Goal: Transaction & Acquisition: Purchase product/service

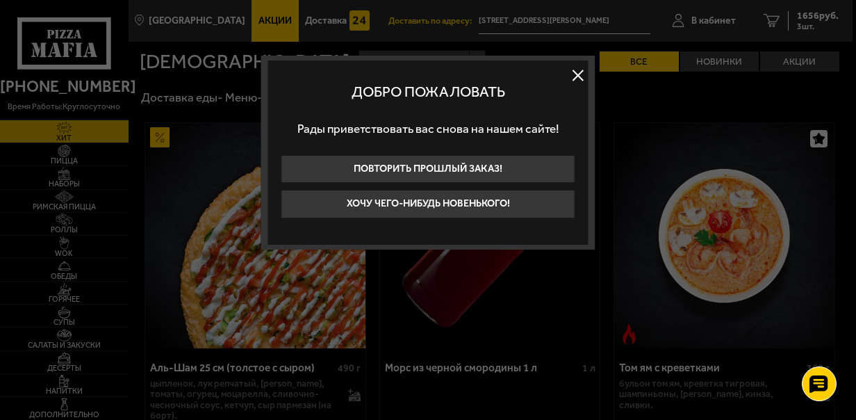
click at [576, 71] on button at bounding box center [578, 75] width 21 height 21
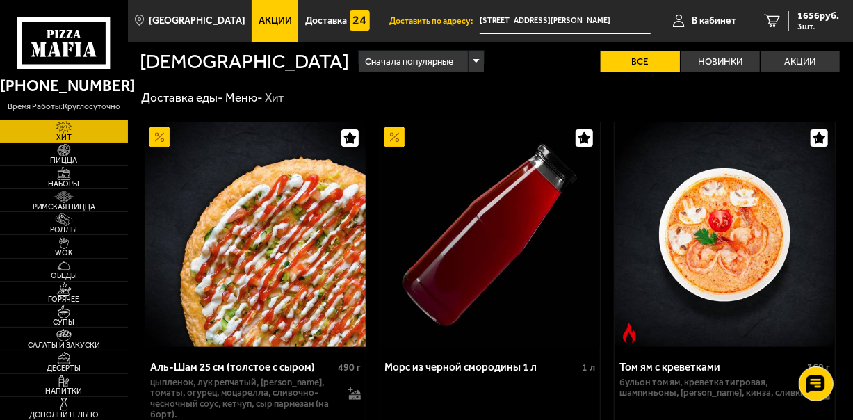
click at [254, 11] on link "Акции" at bounding box center [275, 21] width 47 height 42
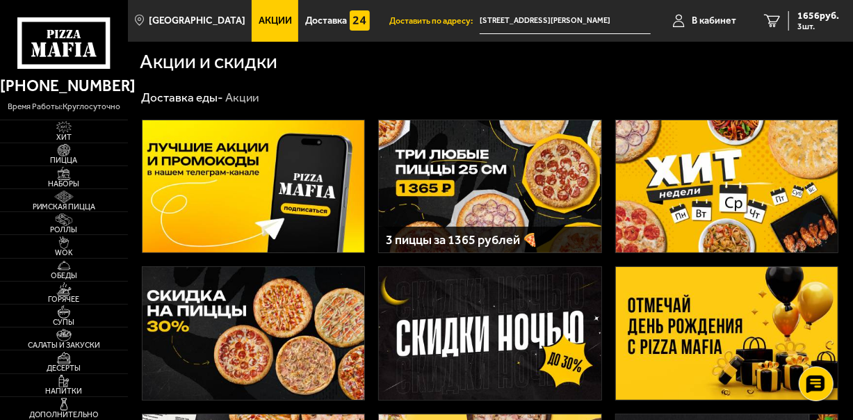
click at [516, 173] on img at bounding box center [490, 186] width 222 height 133
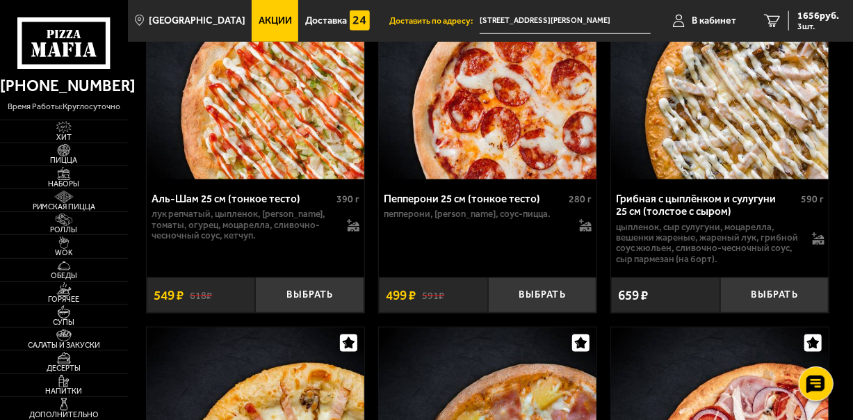
scroll to position [3476, 0]
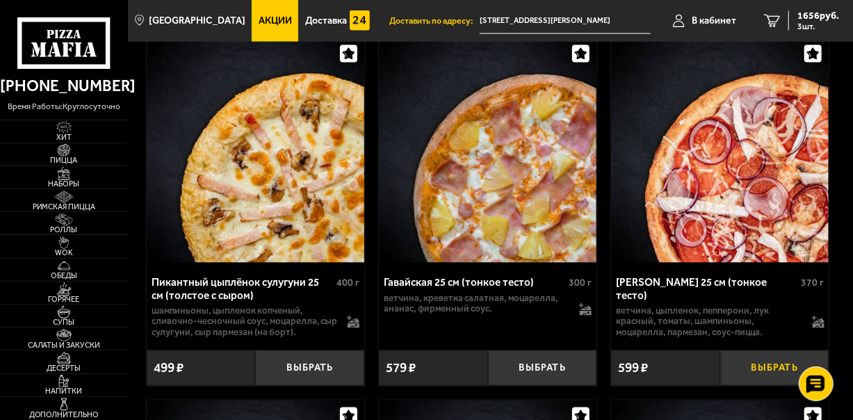
click at [761, 350] on button "Выбрать" at bounding box center [774, 367] width 109 height 35
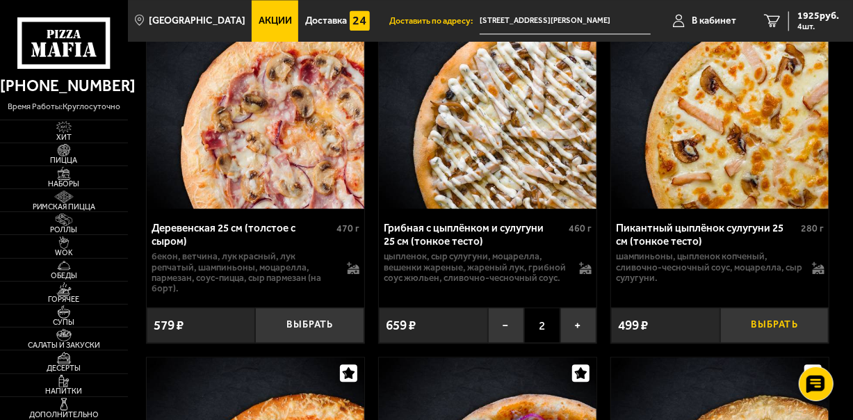
scroll to position [3893, 0]
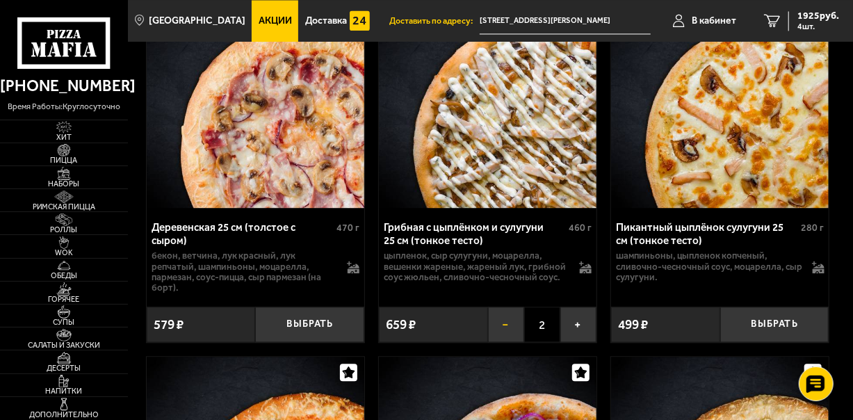
click at [510, 307] on button "−" at bounding box center [506, 324] width 36 height 35
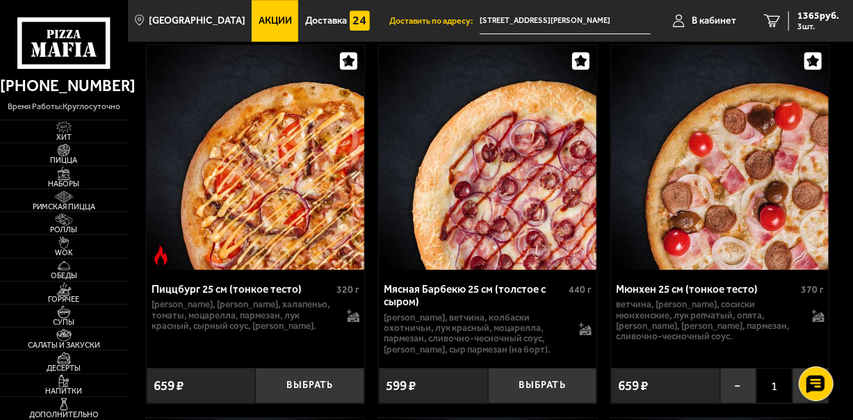
scroll to position [7021, 0]
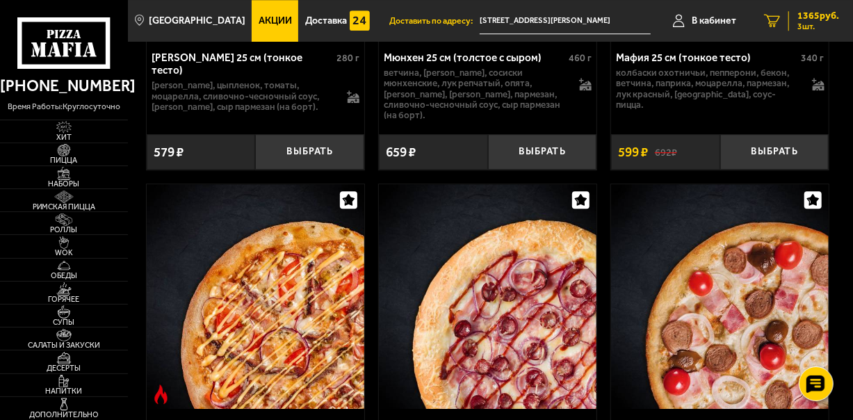
click at [811, 11] on span "1365 руб." at bounding box center [818, 16] width 42 height 10
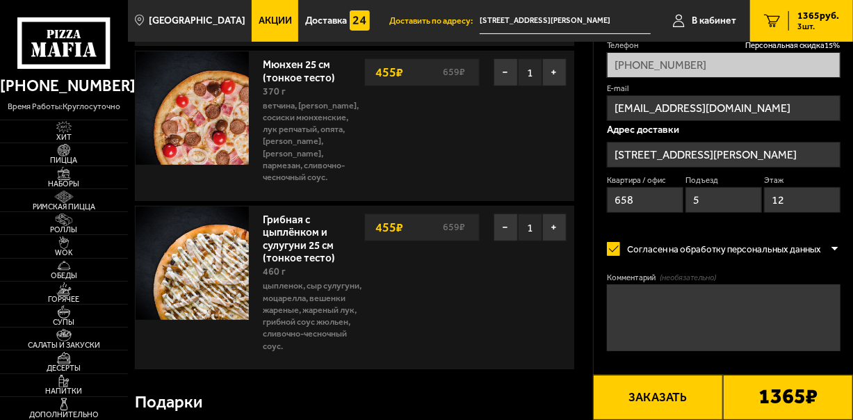
scroll to position [487, 0]
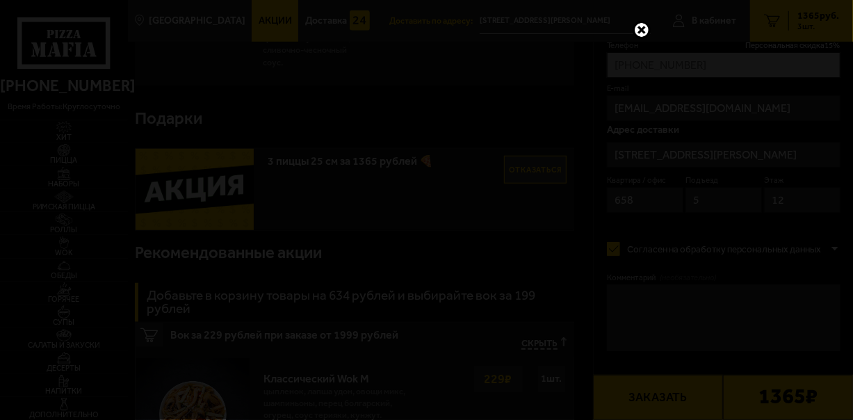
click at [640, 31] on link at bounding box center [642, 30] width 18 height 18
